Goal: Information Seeking & Learning: Find specific fact

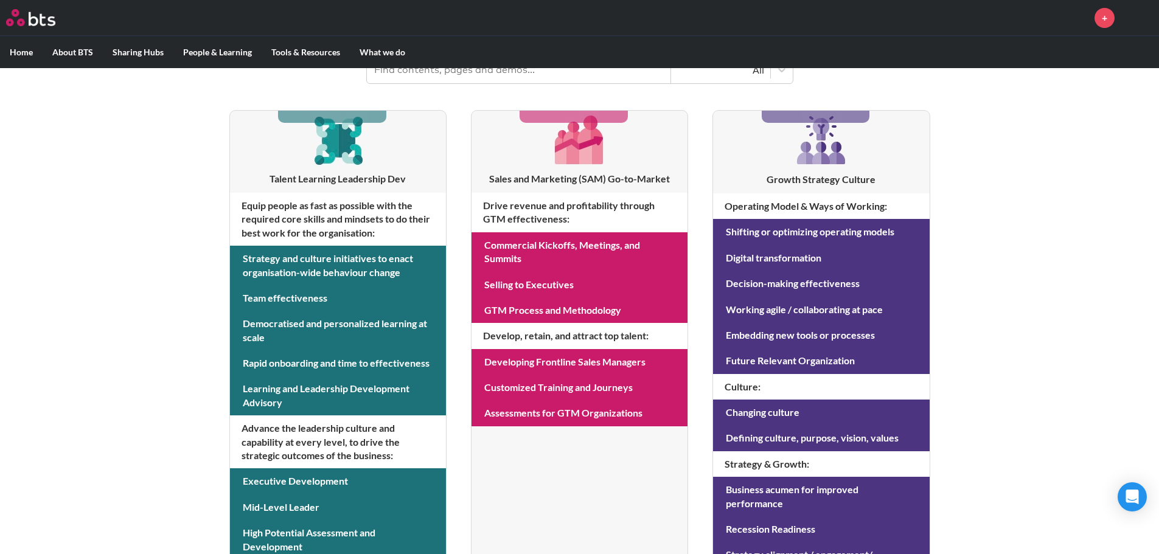
scroll to position [183, 0]
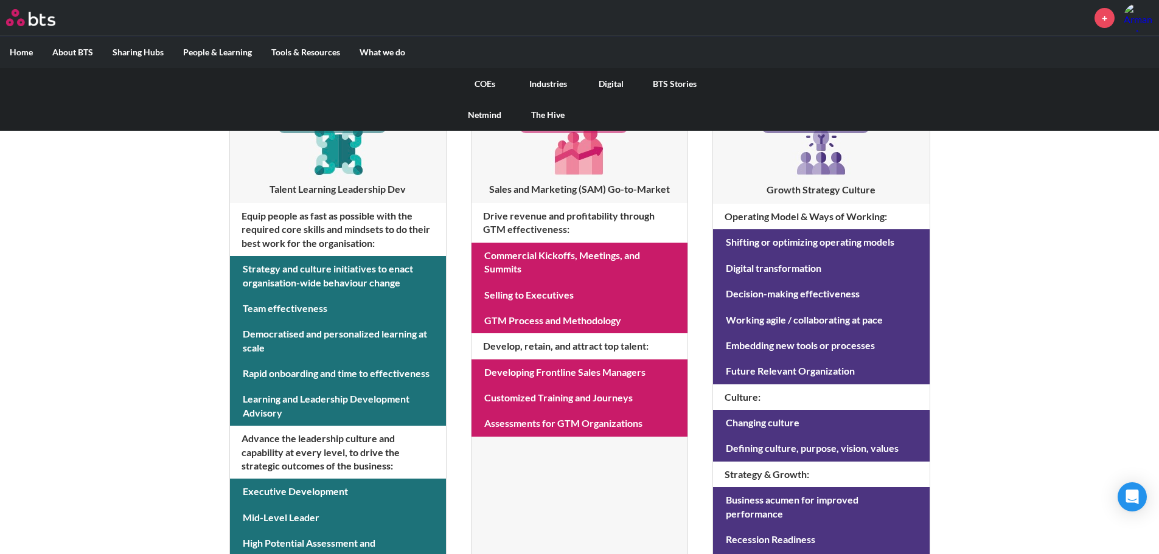
click at [487, 80] on link "COEs" at bounding box center [484, 84] width 63 height 32
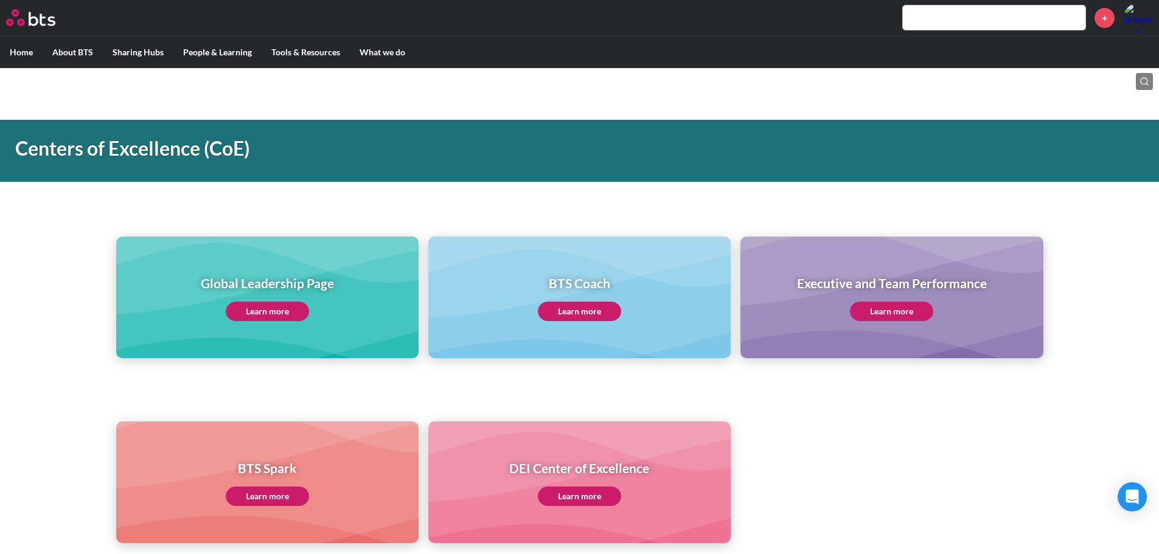
click at [290, 316] on link "Learn more" at bounding box center [267, 311] width 83 height 19
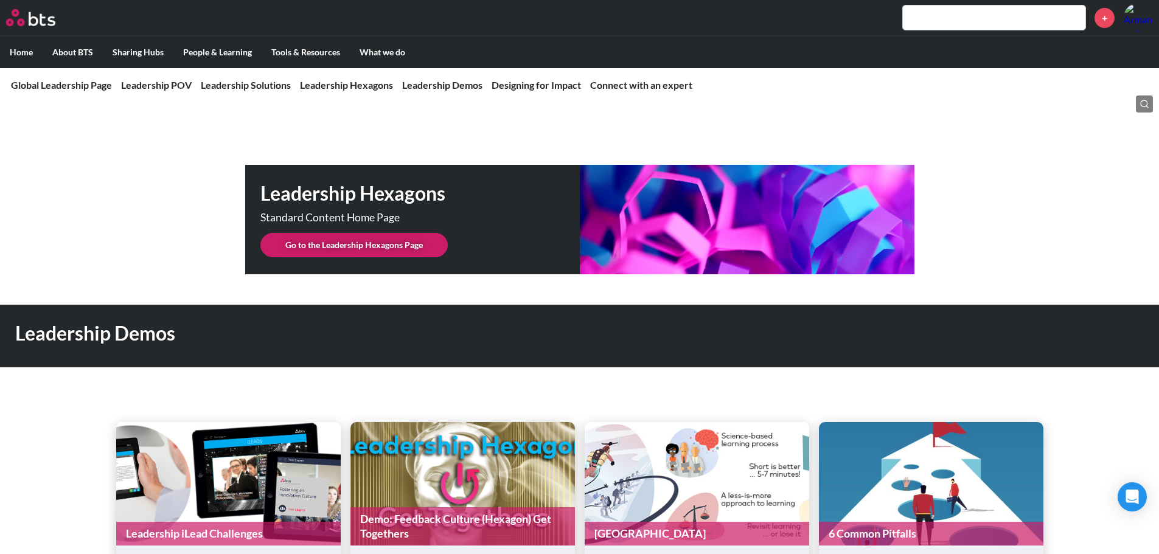
scroll to position [2883, 0]
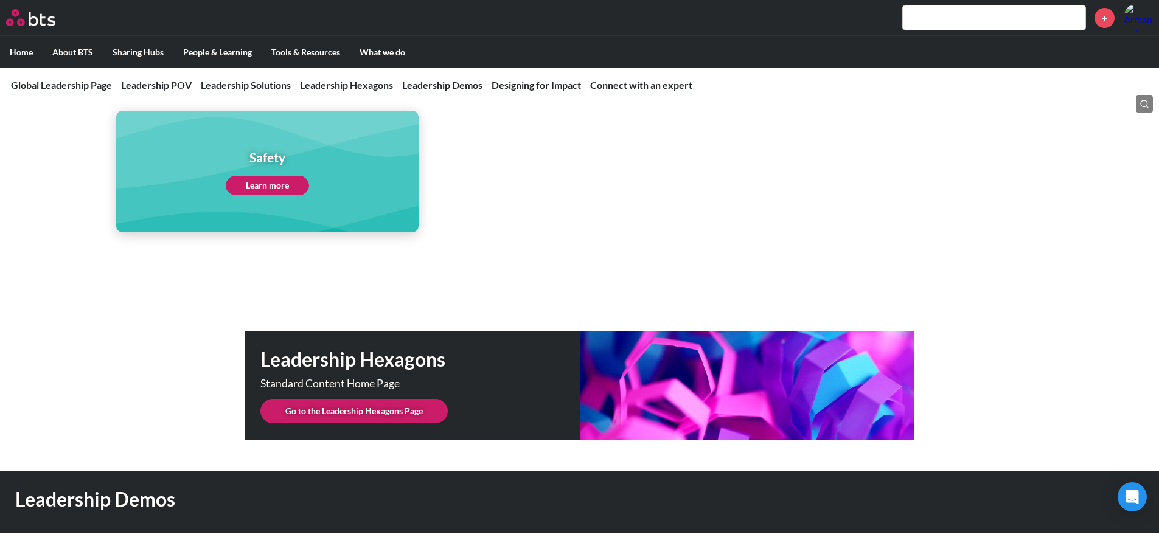
click at [922, 15] on input "text" at bounding box center [994, 17] width 183 height 24
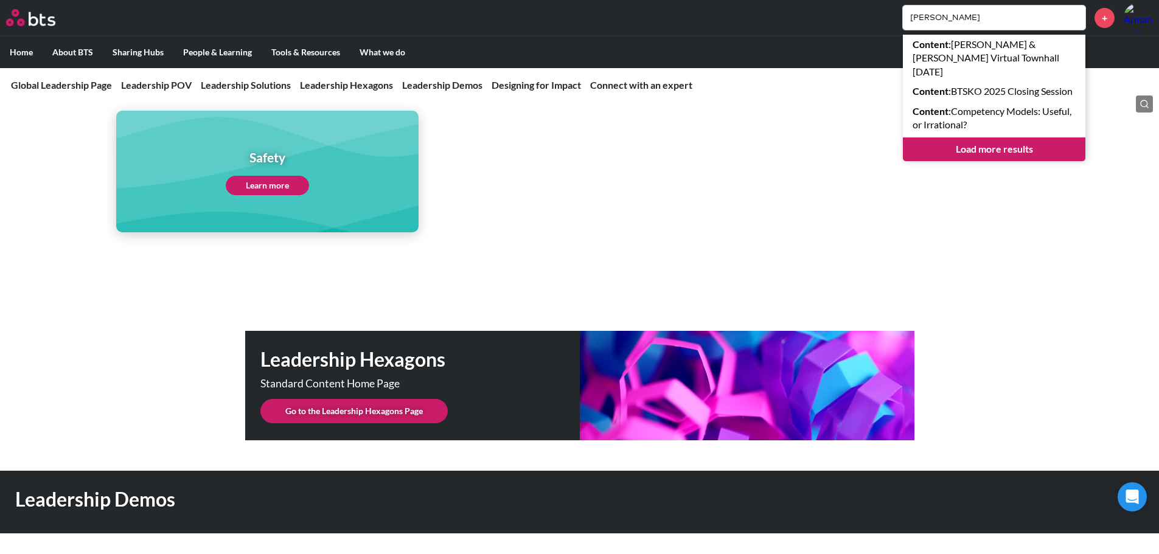
type input "jessica"
click at [940, 158] on link "Load more results" at bounding box center [994, 149] width 183 height 23
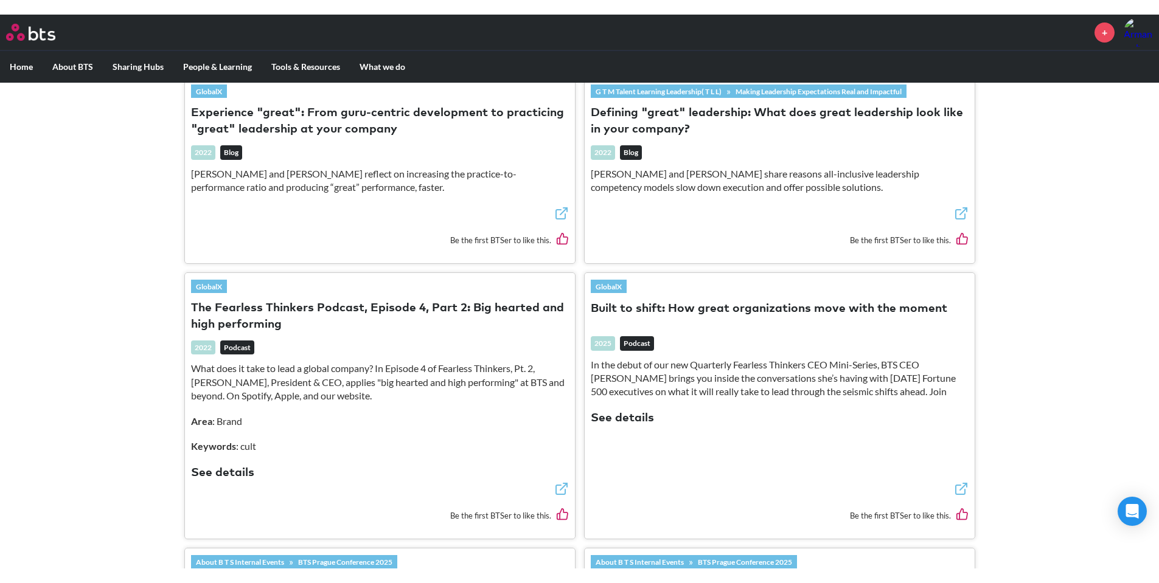
scroll to position [1582, 0]
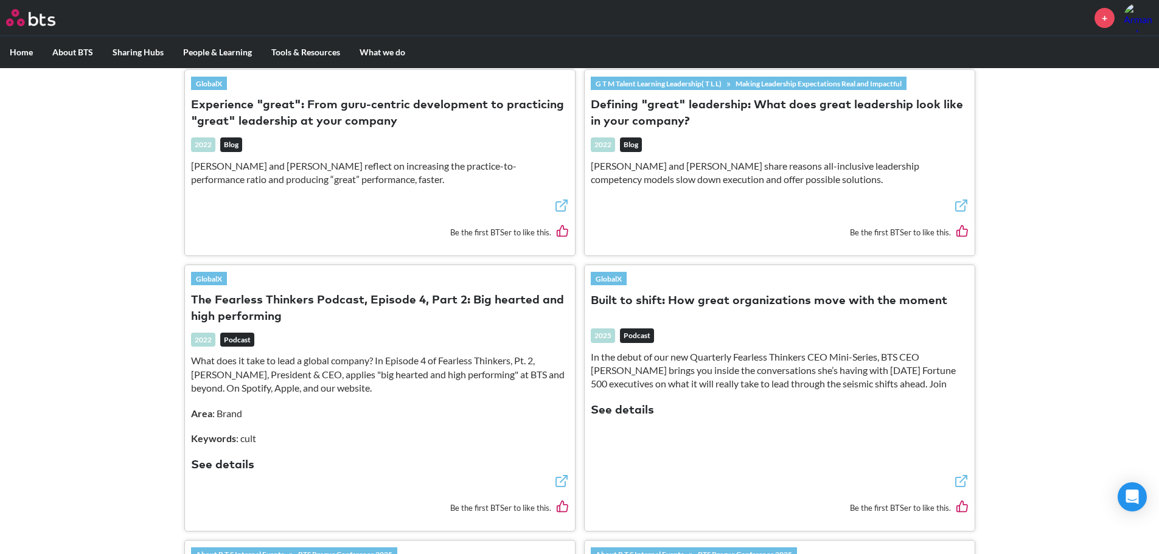
click at [646, 114] on button "Defining "great" leadership: What does great leadership look like in your compa…" at bounding box center [780, 113] width 378 height 33
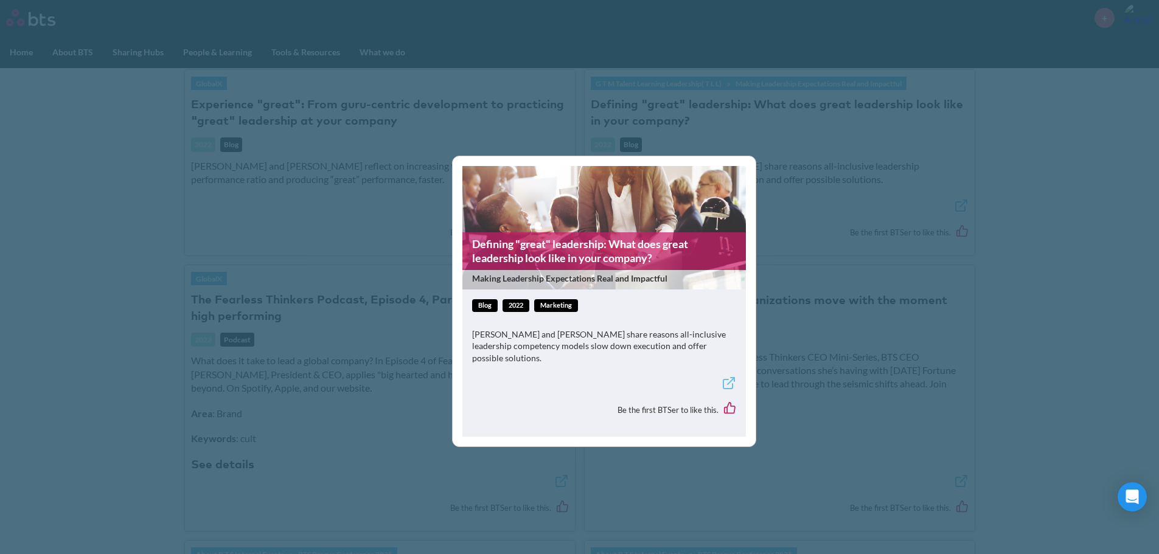
click at [608, 256] on link "Defining "great" leadership: What does great leadership look like in your compa…" at bounding box center [604, 251] width 284 height 38
